Goal: Navigation & Orientation: Find specific page/section

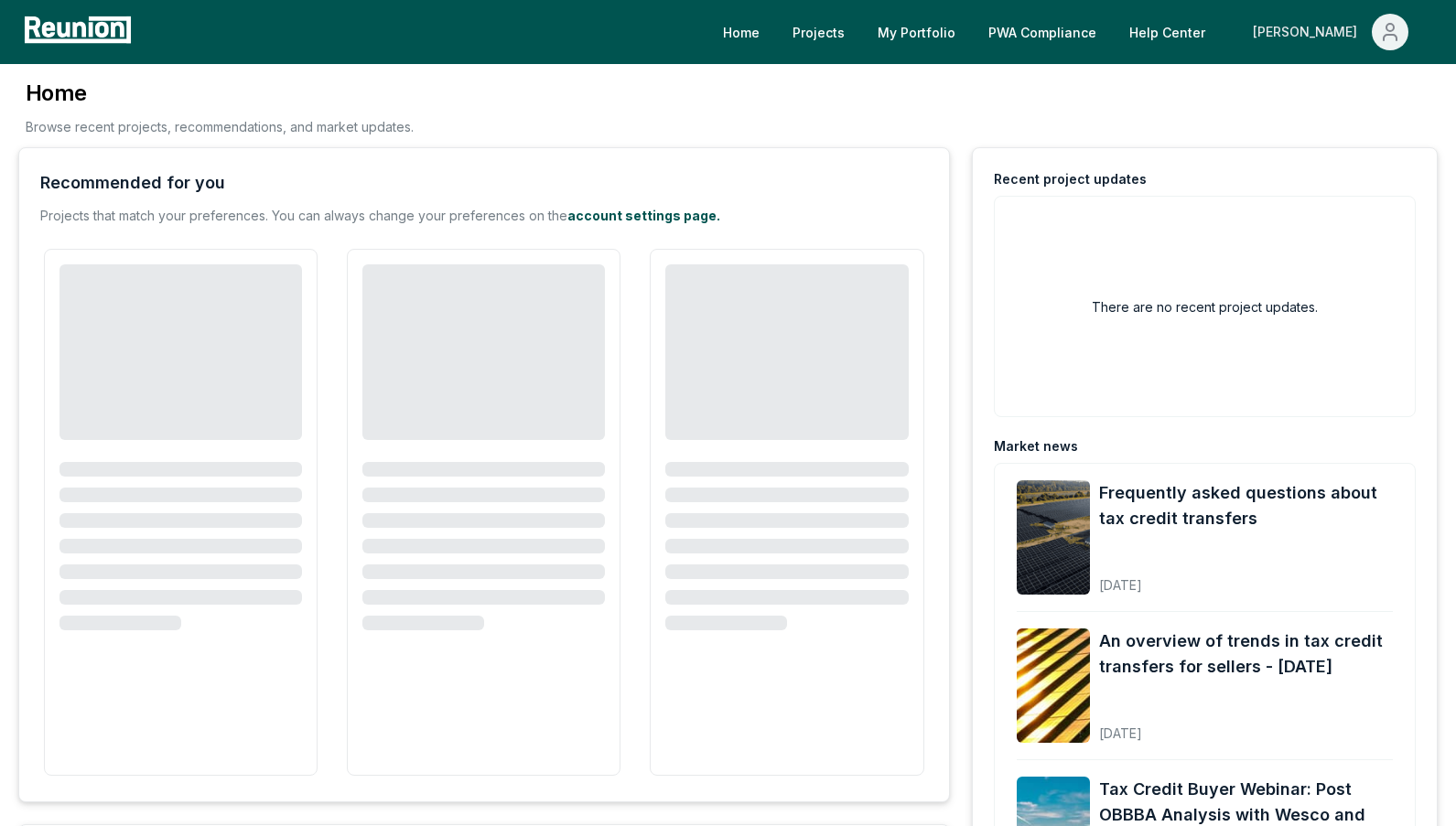
click at [1340, 20] on div "[PERSON_NAME]" at bounding box center [1307, 32] width 111 height 36
click at [1335, 100] on p "Admin Portal" at bounding box center [1355, 97] width 75 height 21
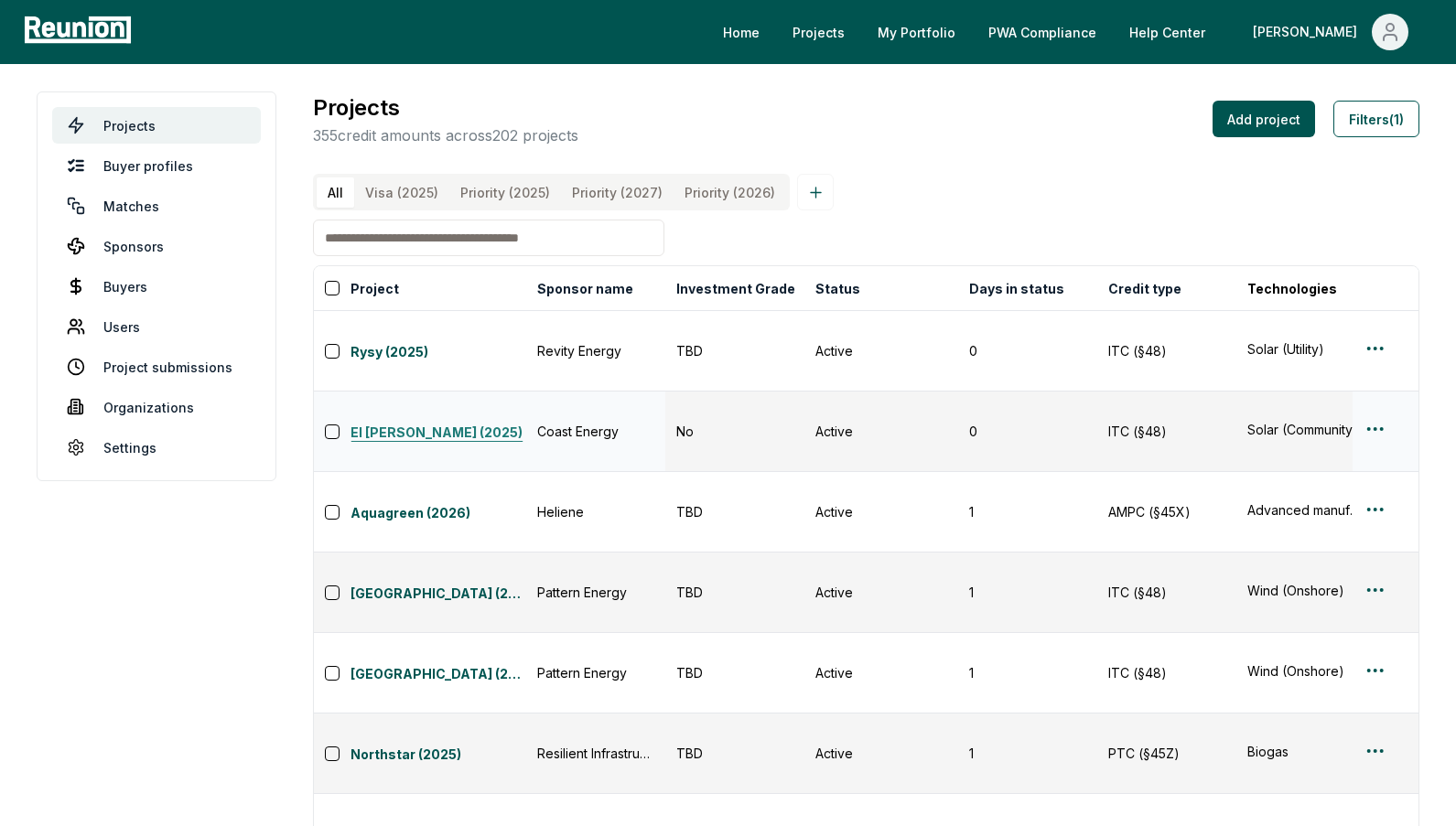
click at [395, 422] on link "El Castillo (2025)" at bounding box center [438, 433] width 176 height 21
click at [1363, 123] on button "Filters (1)" at bounding box center [1377, 119] width 86 height 36
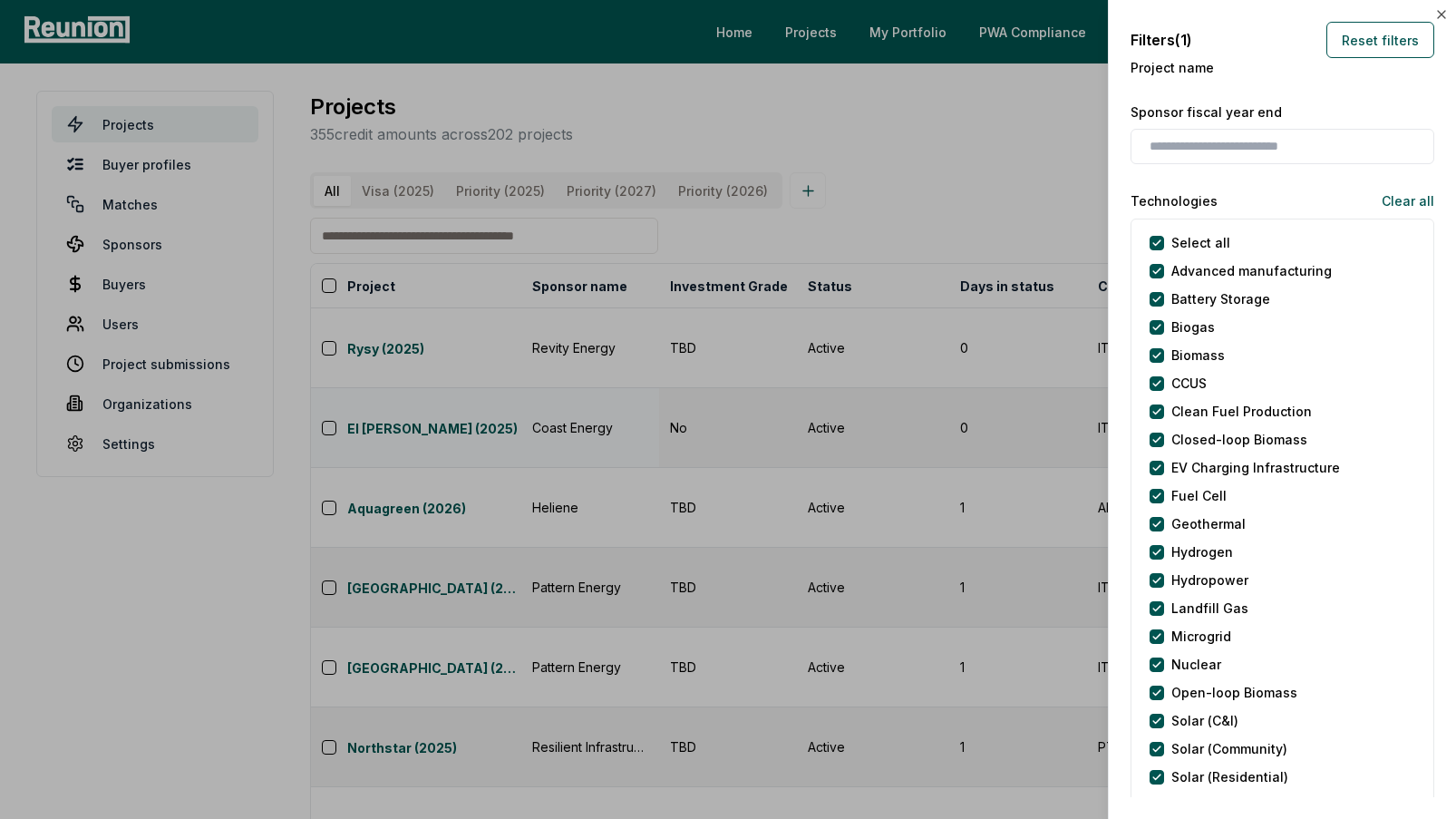
click at [872, 135] on div at bounding box center [728, 410] width 1456 height 819
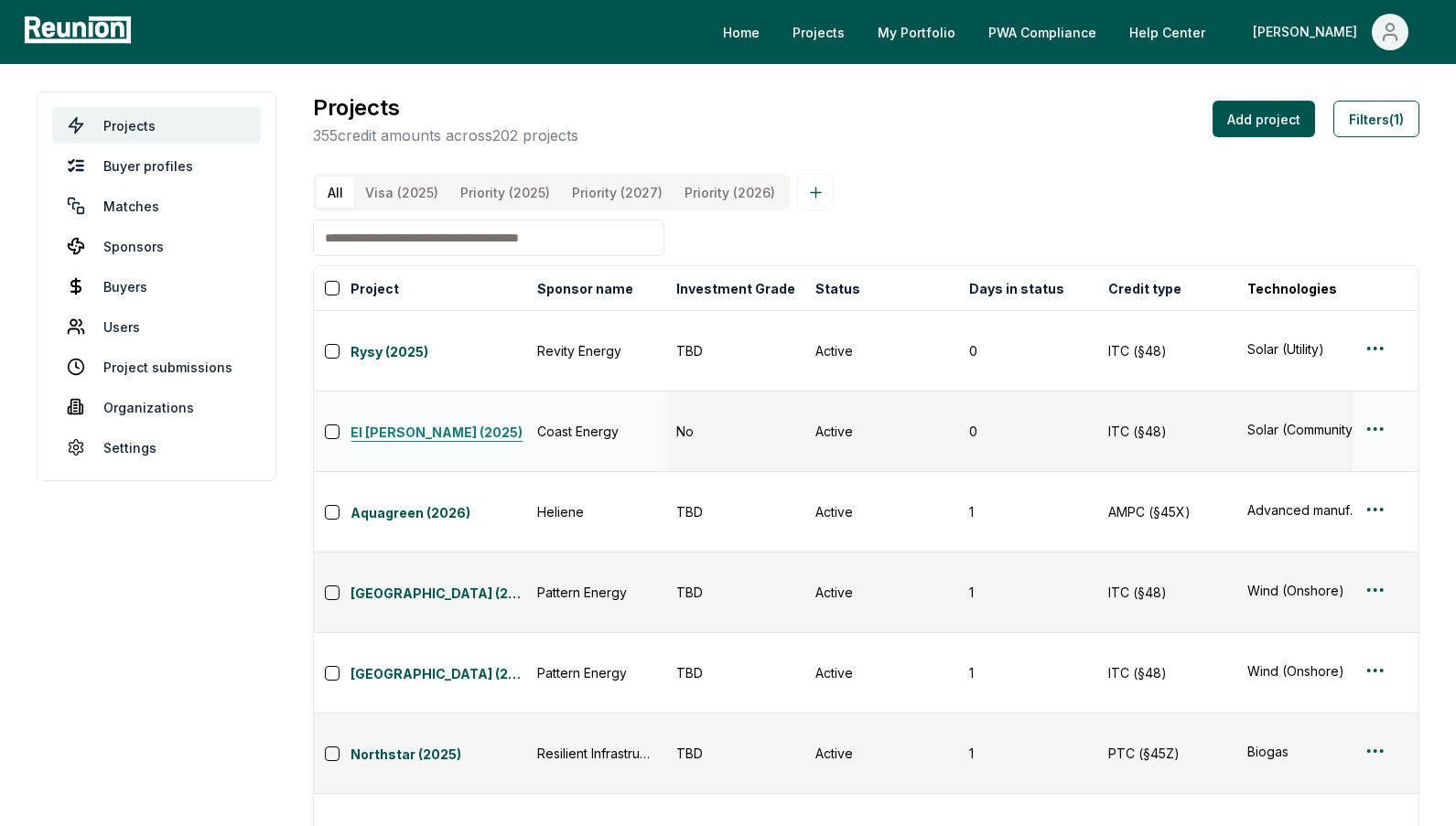
click at [409, 422] on link "El Castillo (2025)" at bounding box center [438, 433] width 176 height 21
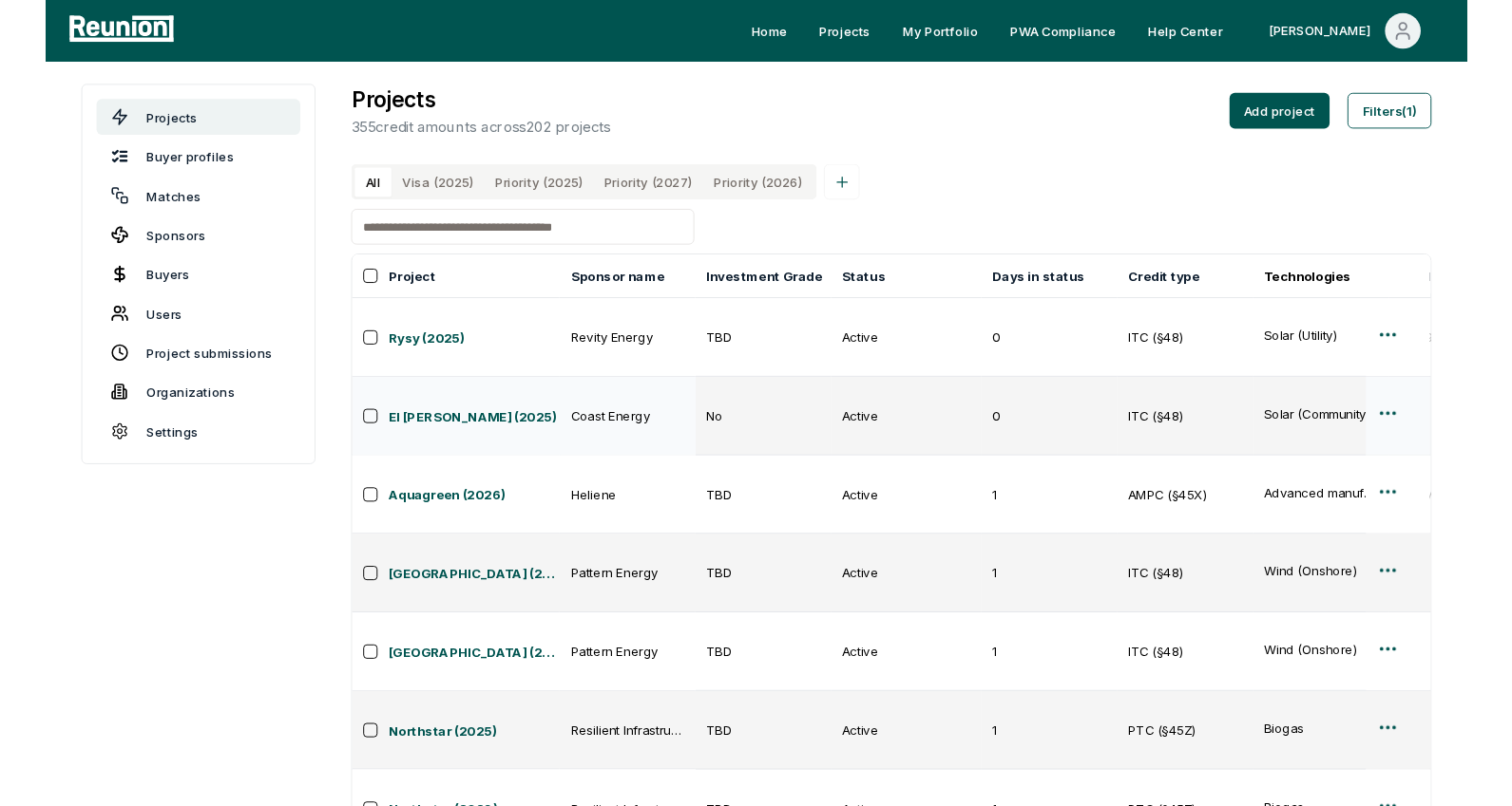
scroll to position [10, 0]
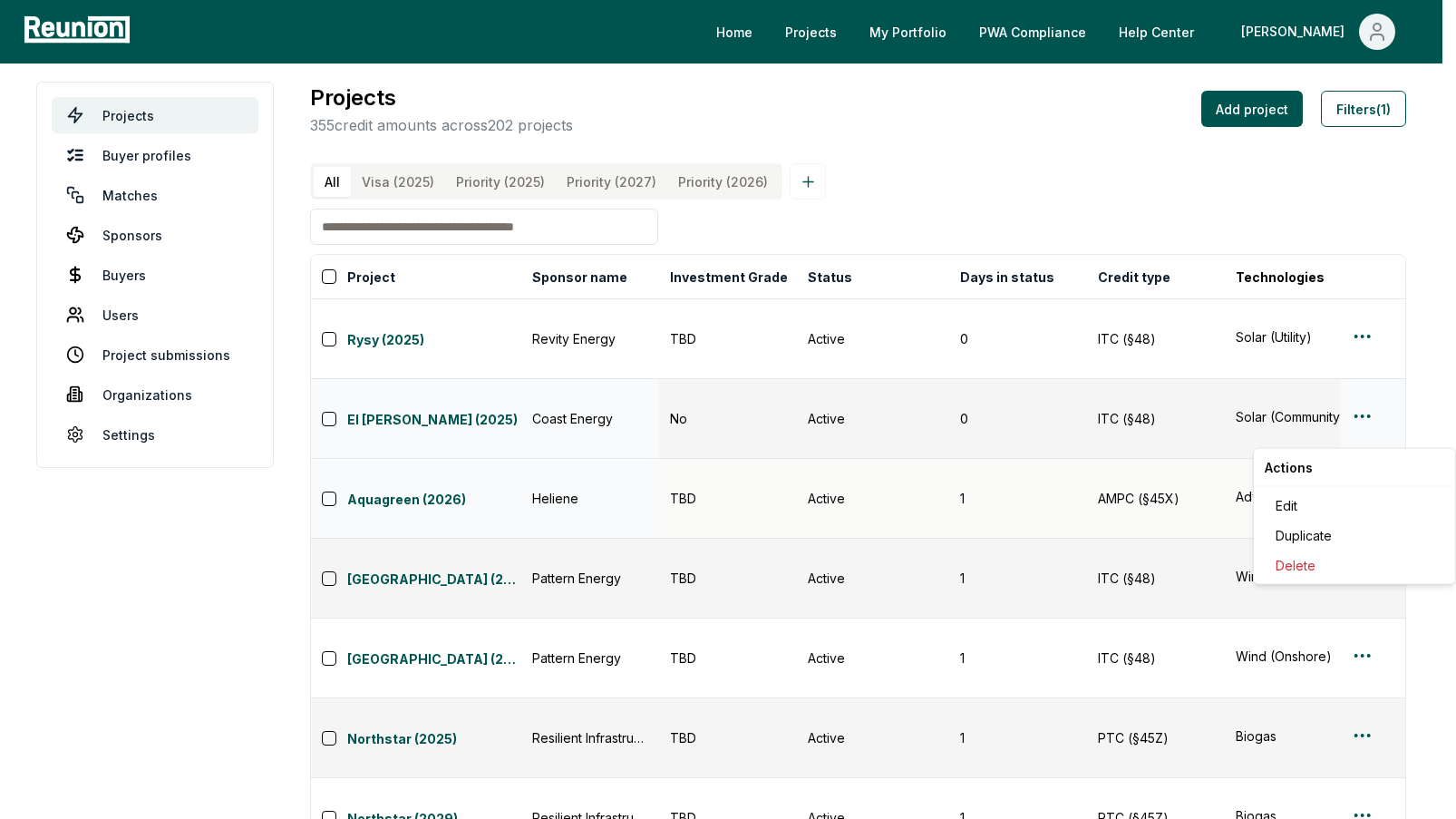
click at [1360, 426] on html "Please visit us on your desktop We're working on making our marketplace mobile-…" at bounding box center [728, 580] width 1456 height 1179
click at [419, 439] on html "Please visit us on your desktop We're working on making our marketplace mobile-…" at bounding box center [728, 580] width 1456 height 1179
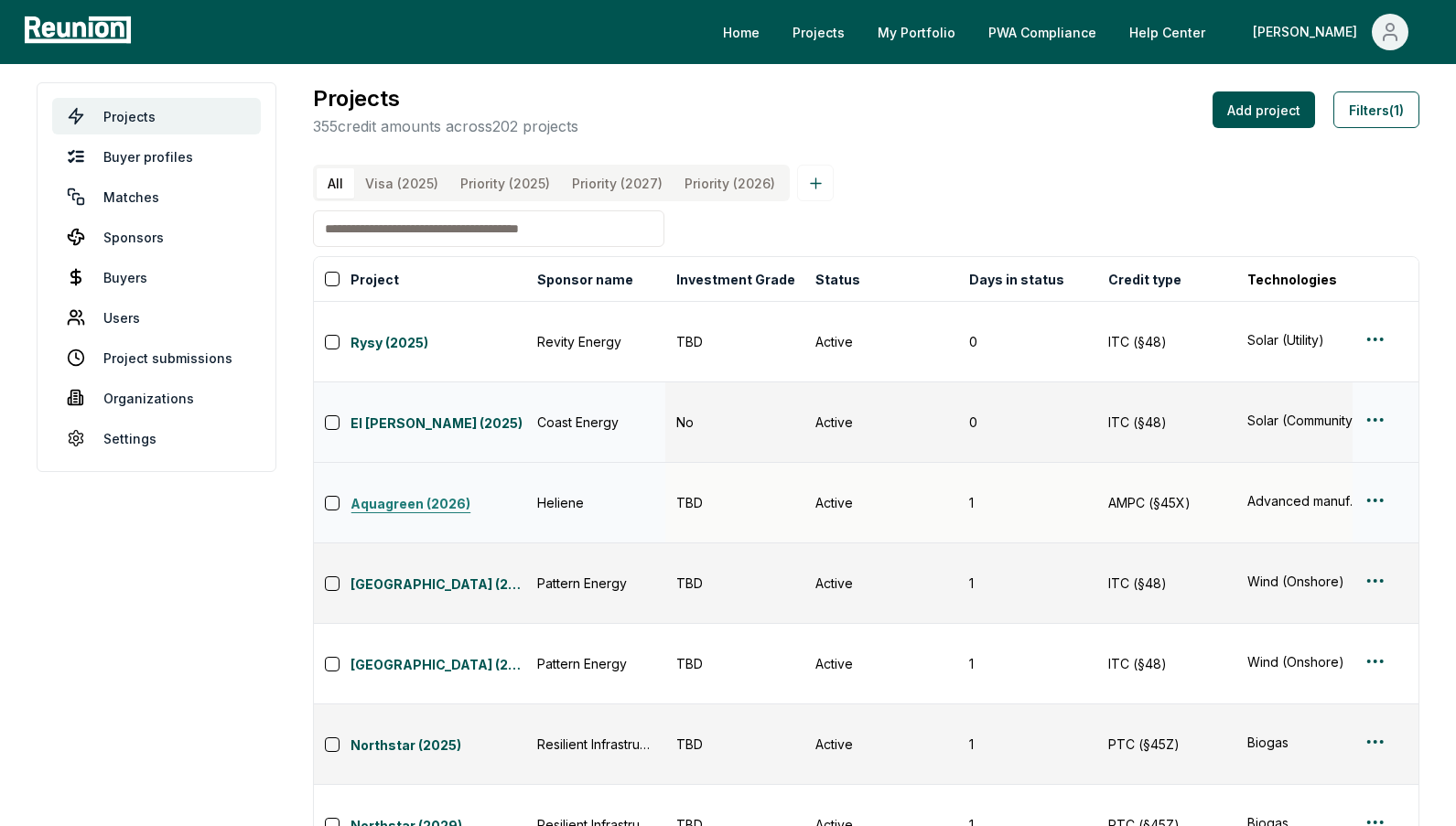
click at [422, 494] on link "Aquagreen (2026)" at bounding box center [438, 505] width 176 height 21
click at [1230, 227] on div "All Visa (2025) Priority (2025) Priority (2027) Priority (2026) Project Sponsor…" at bounding box center [866, 658] width 1106 height 988
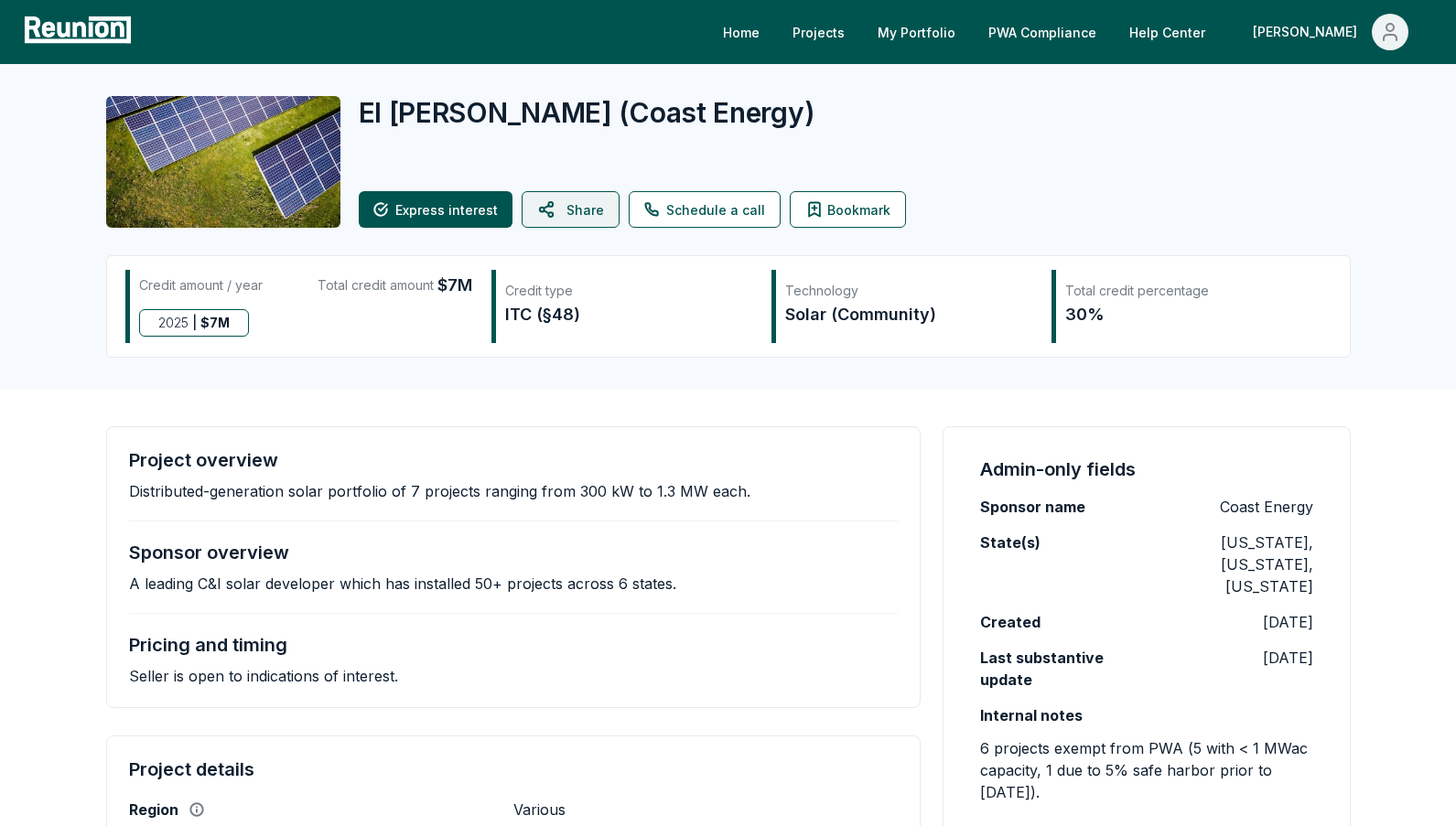
click at [580, 209] on button "Share" at bounding box center [570, 209] width 98 height 36
click at [556, 212] on button "Share" at bounding box center [570, 209] width 98 height 36
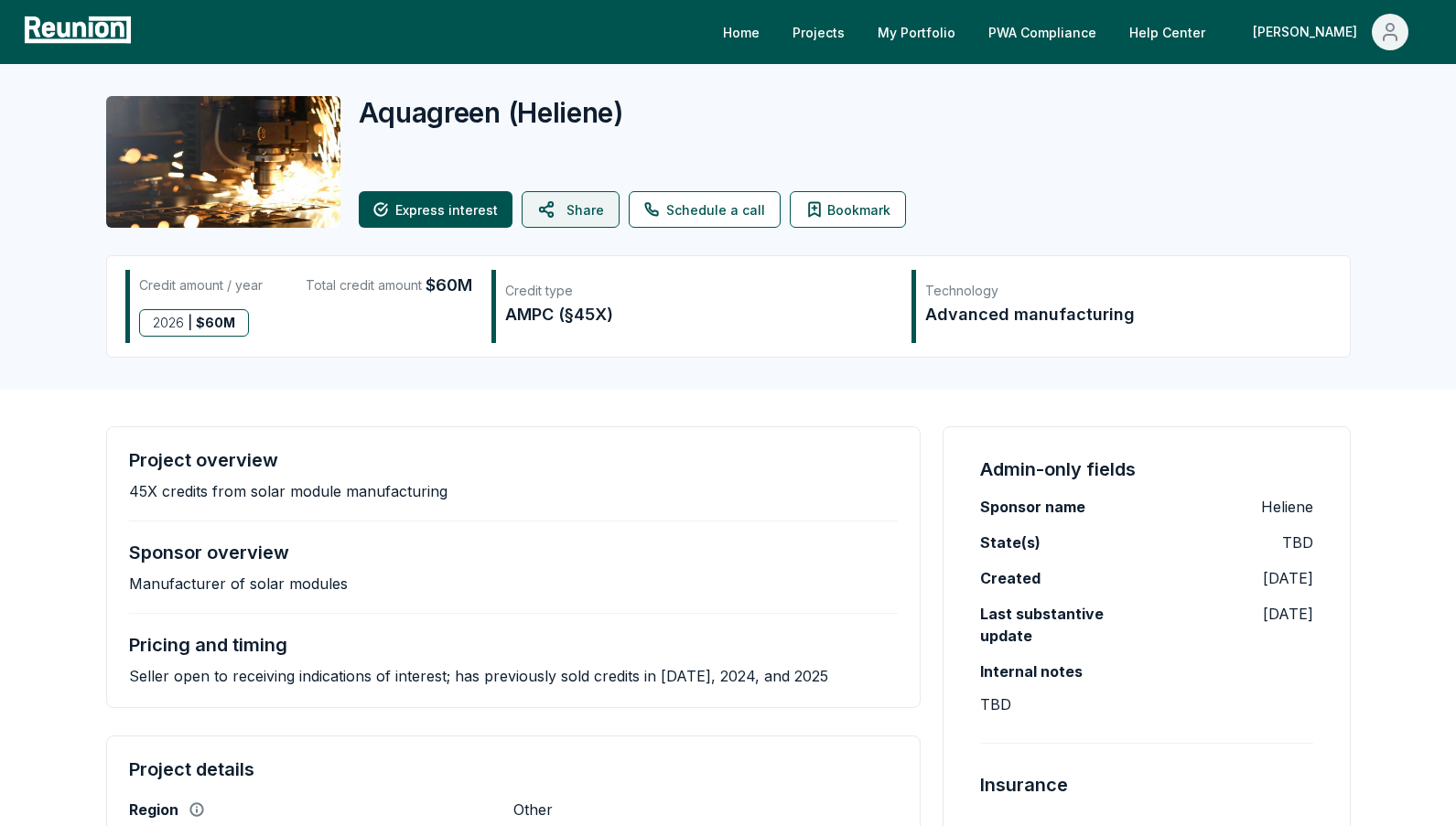
click at [569, 220] on button "Share" at bounding box center [570, 209] width 98 height 36
